Goal: Check status: Check status

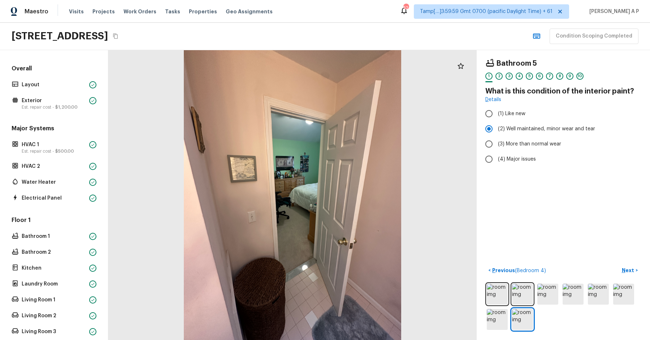
scroll to position [264, 0]
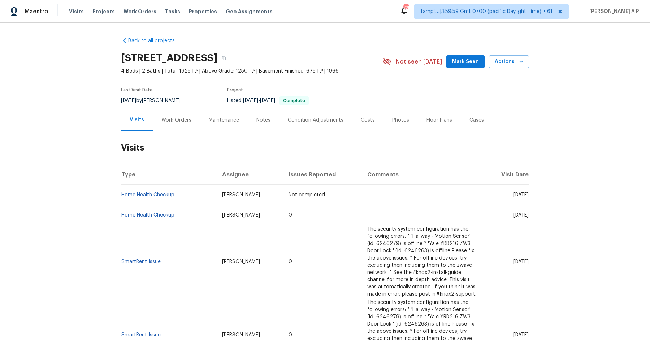
scroll to position [8, 0]
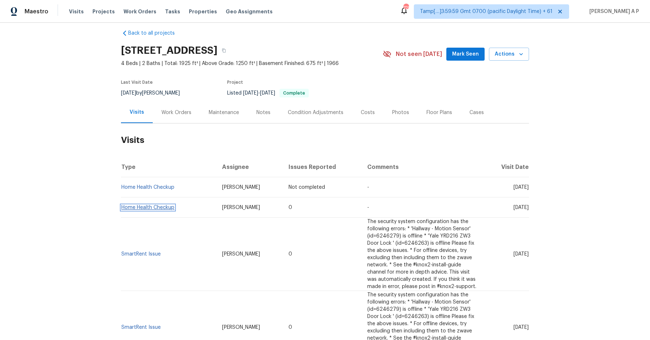
click at [171, 206] on link "Home Health Checkup" at bounding box center [147, 207] width 53 height 5
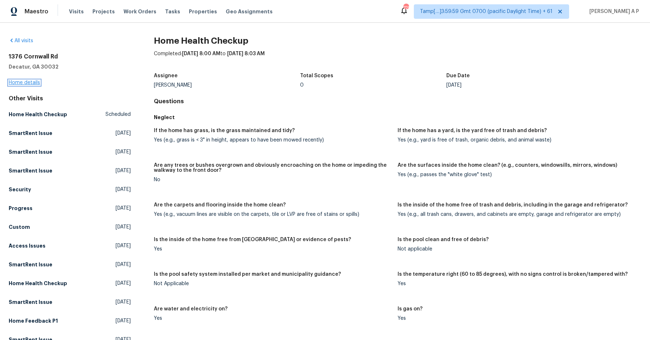
click at [32, 83] on link "Home details" at bounding box center [24, 82] width 31 height 5
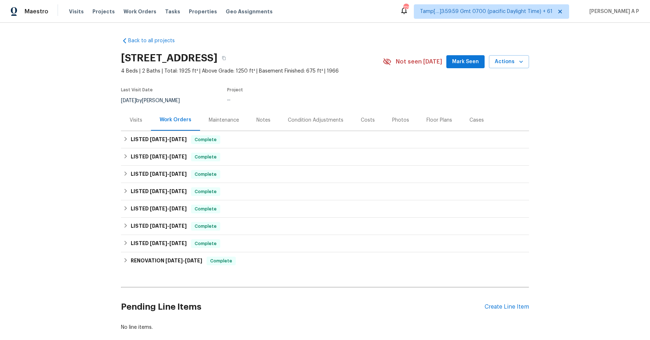
click at [144, 126] on div "Visits" at bounding box center [136, 119] width 30 height 21
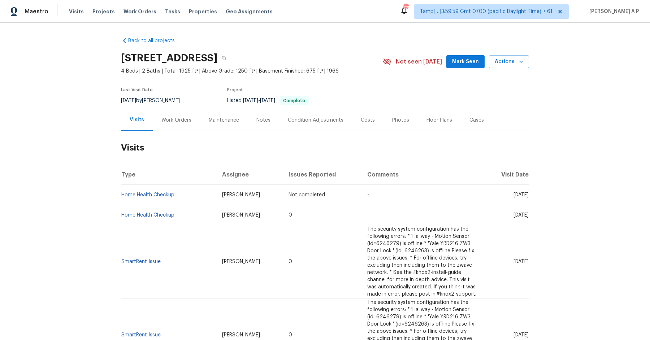
click at [174, 125] on div "Work Orders" at bounding box center [176, 119] width 47 height 21
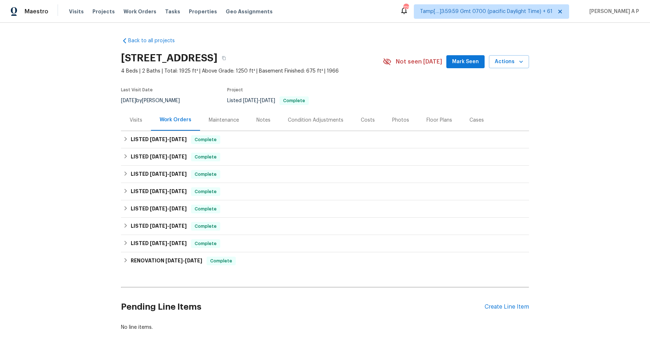
click at [145, 116] on div "Visits" at bounding box center [136, 119] width 30 height 21
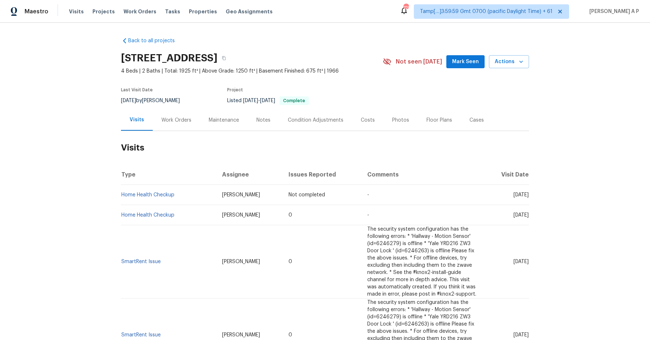
click at [154, 192] on td "Home Health Checkup" at bounding box center [168, 195] width 95 height 20
click at [152, 197] on link "Home Health Checkup" at bounding box center [147, 195] width 53 height 5
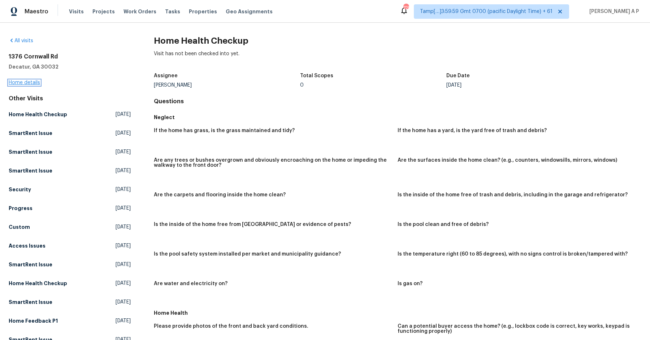
click at [33, 82] on link "Home details" at bounding box center [24, 82] width 31 height 5
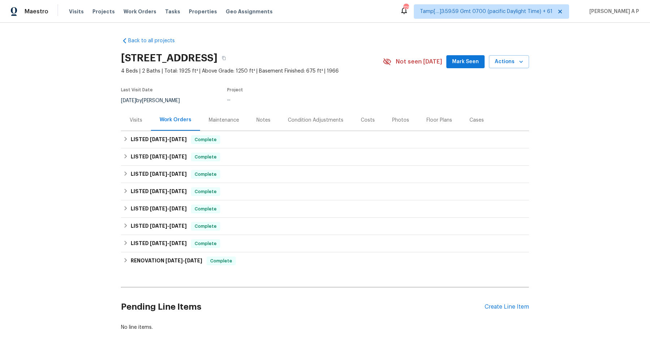
click at [138, 119] on div "Visits" at bounding box center [136, 120] width 13 height 7
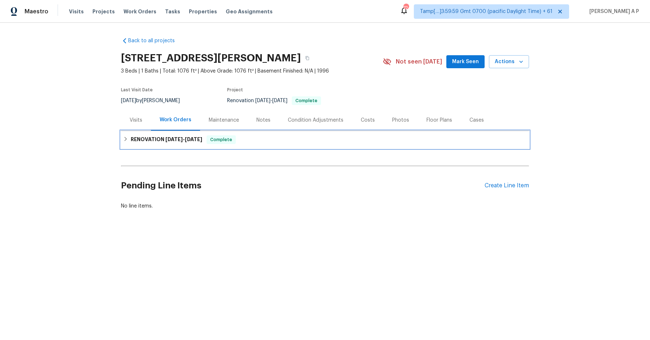
click at [241, 141] on div "RENOVATION [DATE] - [DATE] Complete" at bounding box center [325, 139] width 404 height 9
